Goal: Task Accomplishment & Management: Use online tool/utility

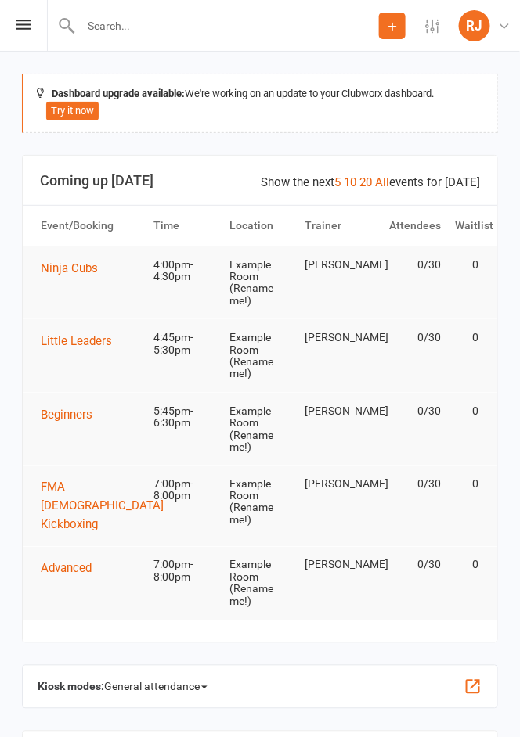
click at [476, 678] on button "button" at bounding box center [472, 687] width 19 height 19
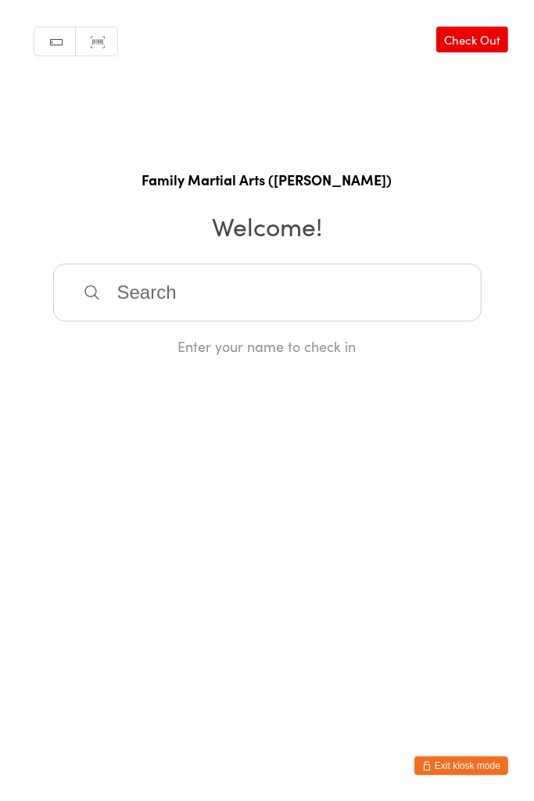
click at [164, 300] on input "search" at bounding box center [267, 293] width 429 height 58
click at [131, 299] on input "search" at bounding box center [267, 293] width 429 height 58
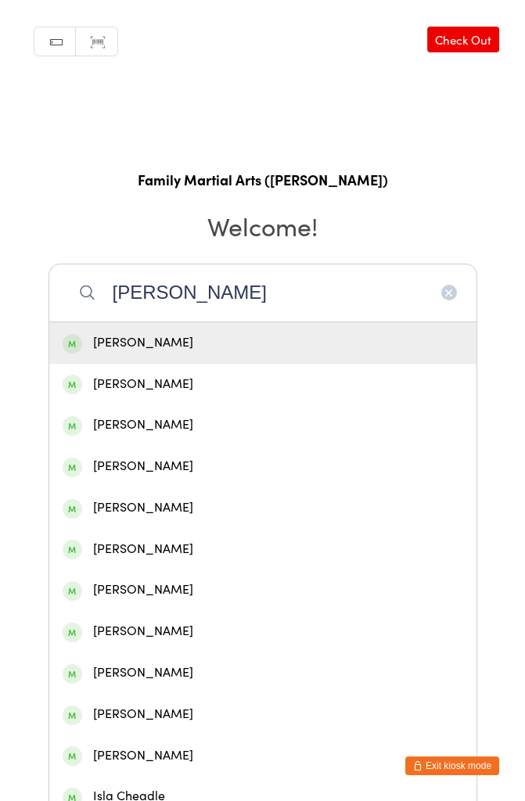
type input "isaac c"
click at [169, 347] on div "Isaac Collier" at bounding box center [263, 343] width 401 height 21
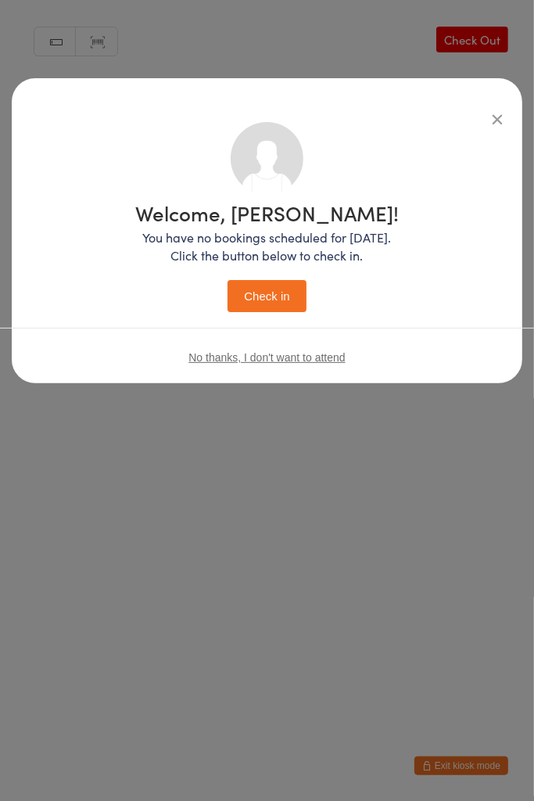
click at [285, 297] on button "Check in" at bounding box center [267, 296] width 78 height 32
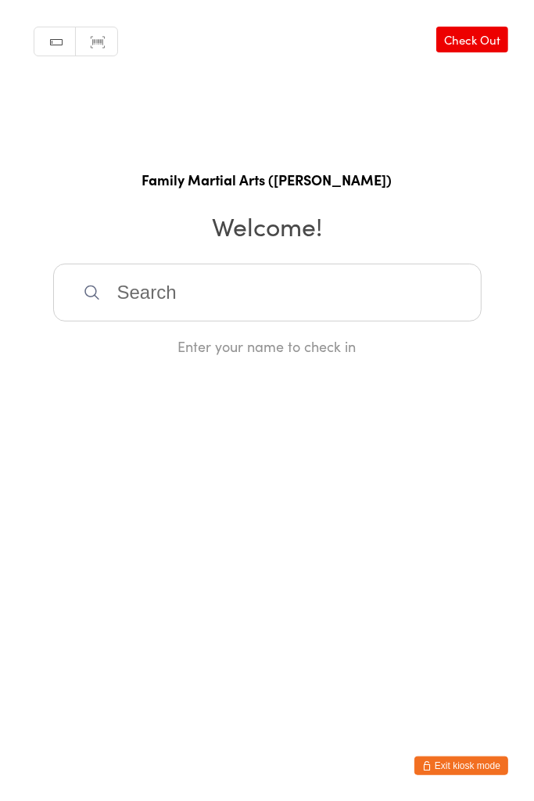
click at [202, 283] on input "search" at bounding box center [267, 293] width 429 height 58
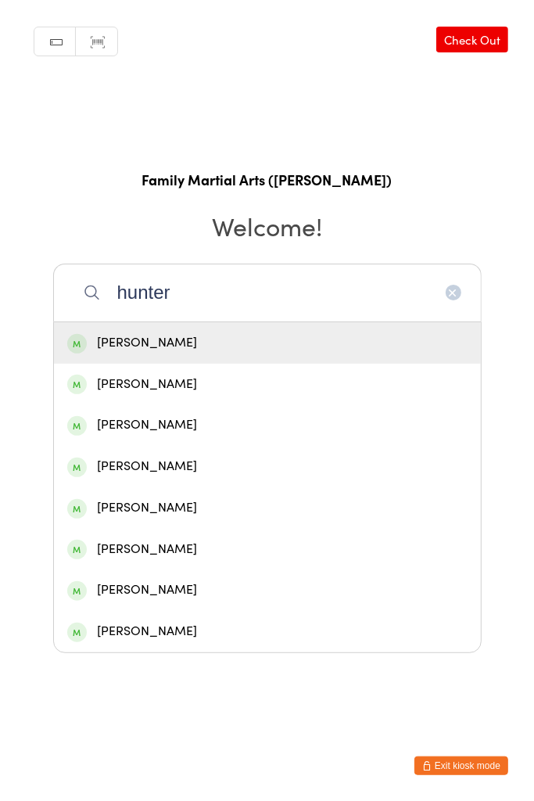
type input "hunter"
click at [152, 503] on div "Hunter Grainey" at bounding box center [267, 508] width 401 height 21
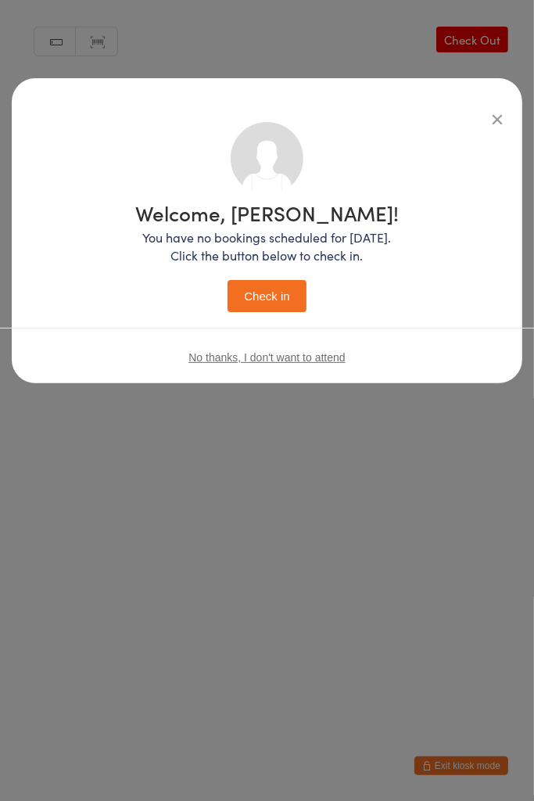
click at [274, 295] on button "Check in" at bounding box center [267, 296] width 78 height 32
